Goal: Task Accomplishment & Management: Manage account settings

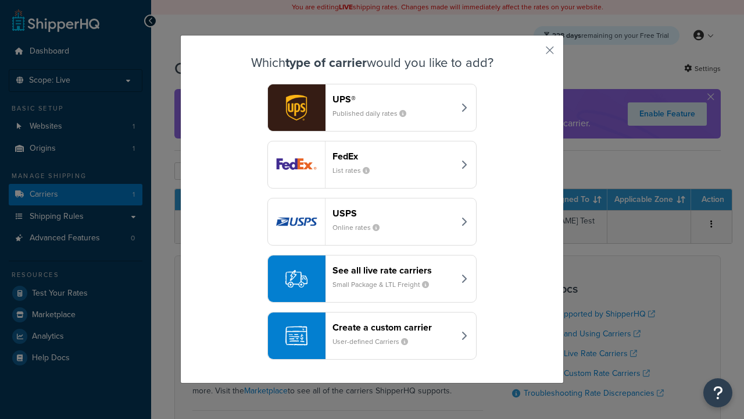
click at [393, 156] on header "FedEx" at bounding box center [394, 156] width 122 height 11
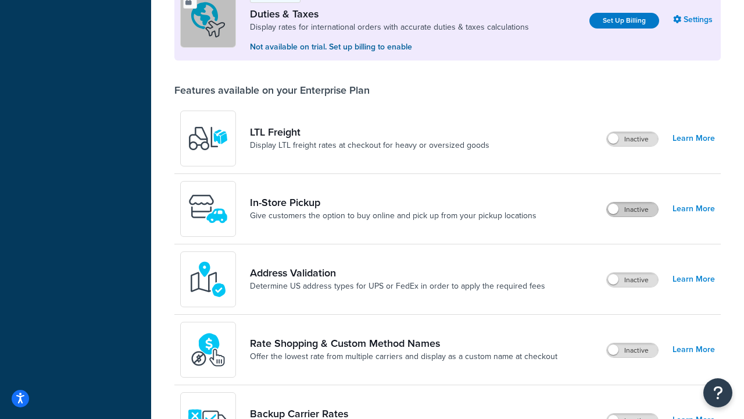
scroll to position [355, 0]
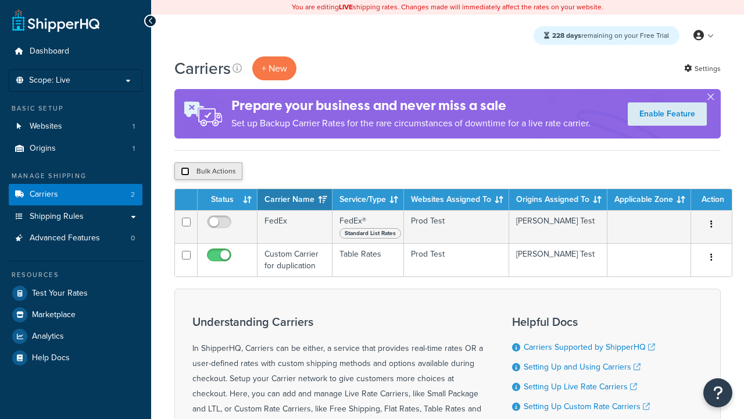
click at [185, 172] on input "checkbox" at bounding box center [185, 171] width 9 height 9
checkbox input "true"
click at [313, 172] on button "Delete" at bounding box center [310, 170] width 40 height 17
